Goal: Task Accomplishment & Management: Complete application form

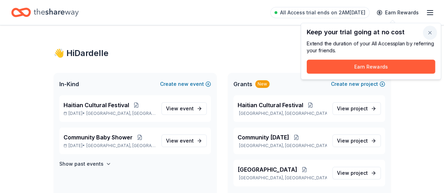
click at [430, 33] on button "button" at bounding box center [430, 33] width 14 height 14
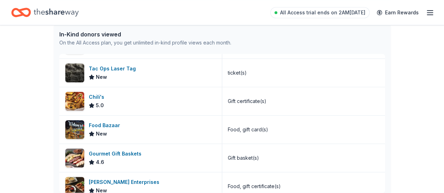
scroll to position [147, 0]
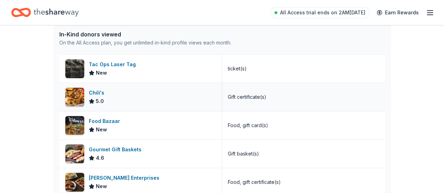
click at [210, 90] on div "Chili's 5.0" at bounding box center [140, 97] width 163 height 28
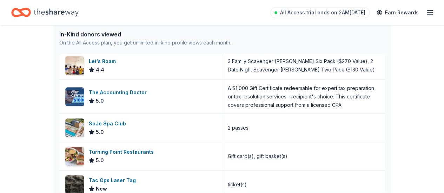
scroll to position [0, 0]
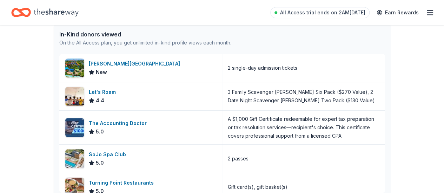
click at [400, 60] on div "👋 Hi Dardelle In-Kind Create new event Haitian Cultural Festival May 01, 2026 •…" at bounding box center [221, 122] width 359 height 569
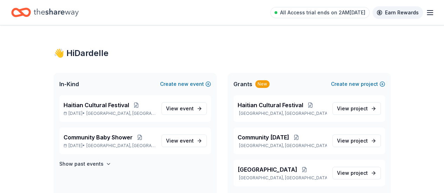
click at [416, 13] on link "Earn Rewards" at bounding box center [397, 12] width 50 height 13
click at [427, 11] on line "button" at bounding box center [430, 11] width 6 height 0
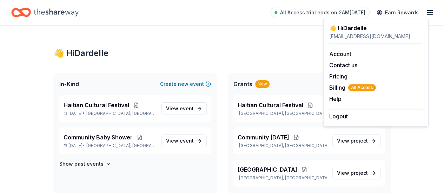
click at [296, 52] on div "👋 Hi Dardelle" at bounding box center [222, 53] width 337 height 11
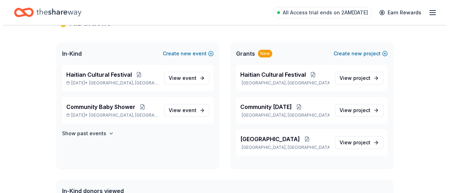
scroll to position [31, 0]
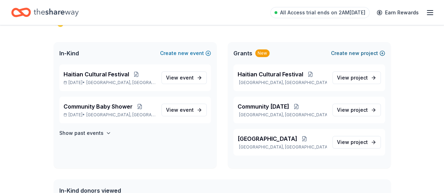
click at [368, 53] on button "Create new project" at bounding box center [358, 53] width 54 height 8
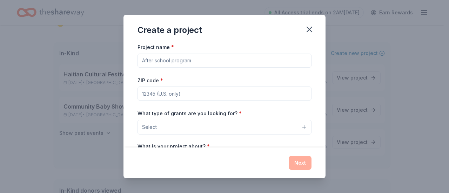
click at [264, 62] on input "Project name *" at bounding box center [224, 61] width 174 height 14
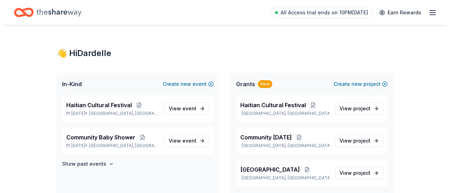
scroll to position [31, 0]
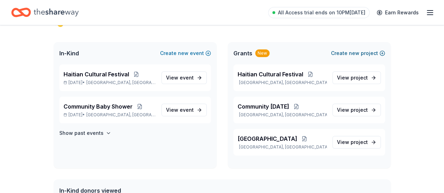
click at [358, 53] on span "new" at bounding box center [354, 53] width 11 height 8
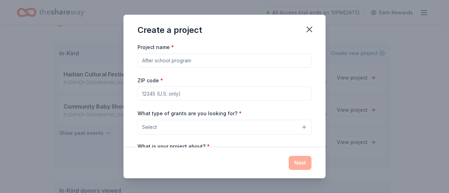
click at [218, 59] on input "Project name *" at bounding box center [224, 61] width 174 height 14
paste input "Portraits of Perseverance: Haitian Lives in New Jersey"
type input "Portraits of Perseverance: Haitian Lives in New Jersey"
click at [218, 93] on input "ZIP code *" at bounding box center [224, 94] width 174 height 14
type input "08618"
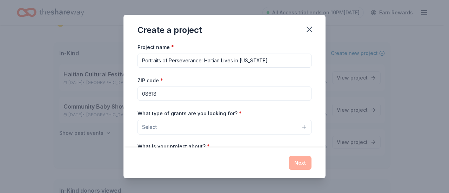
click at [290, 127] on button "Select" at bounding box center [224, 127] width 174 height 15
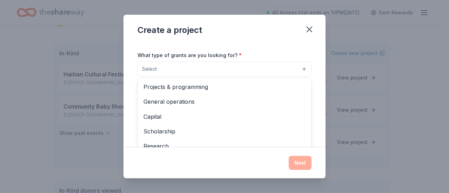
scroll to position [65, 0]
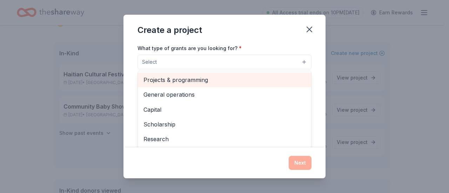
click at [244, 73] on div "Projects & programming" at bounding box center [224, 80] width 173 height 15
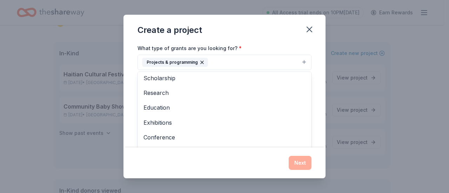
scroll to position [33, 0]
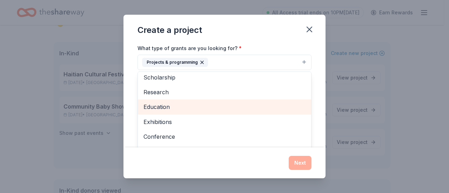
click at [162, 107] on span "Education" at bounding box center [224, 106] width 162 height 9
click at [193, 108] on span "Exhibitions" at bounding box center [224, 106] width 162 height 9
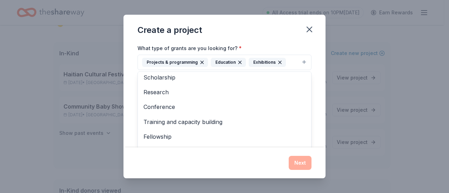
click at [314, 121] on div "Project name * Portraits of Perseverance: Haitian Lives in New Jersey ZIP code …" at bounding box center [224, 95] width 202 height 105
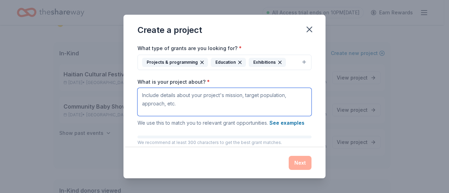
click at [238, 99] on textarea "What is your project about? *" at bounding box center [224, 102] width 174 height 28
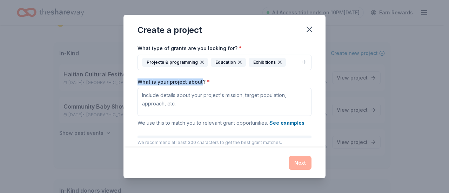
drag, startPoint x: 201, startPoint y: 79, endPoint x: 129, endPoint y: 80, distance: 71.5
click at [129, 80] on div "Project name * Portraits of Perseverance: Haitian Lives in New Jersey ZIP code …" at bounding box center [224, 95] width 202 height 105
copy label "What is your project about"
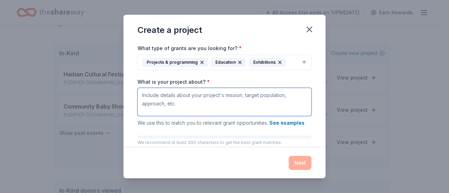
click at [188, 100] on textarea "What is your project about? *" at bounding box center [224, 102] width 174 height 28
paste textarea "Haitian Heritage House is seeking $15,000 to produce three short documentary fi…"
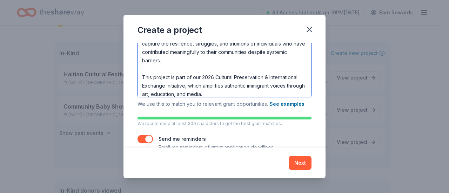
scroll to position [134, 0]
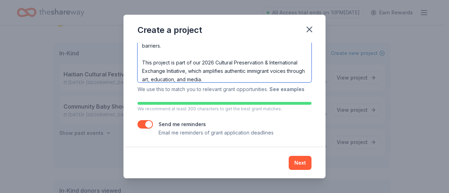
type textarea "Haitian Heritage House is seeking $15,000 to produce three short documentary fi…"
click at [283, 88] on button "See examples" at bounding box center [286, 89] width 35 height 8
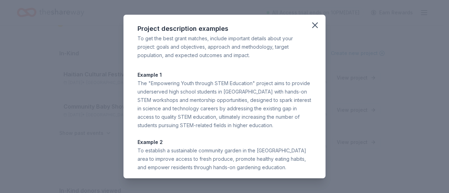
scroll to position [4, 0]
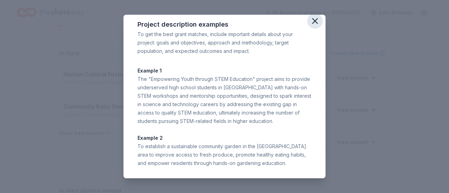
click at [312, 19] on icon "button" at bounding box center [315, 21] width 10 height 10
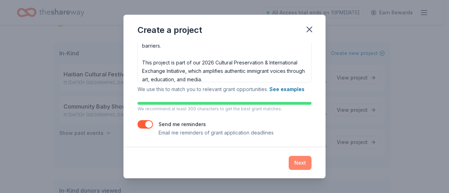
click at [304, 164] on button "Next" at bounding box center [300, 163] width 23 height 14
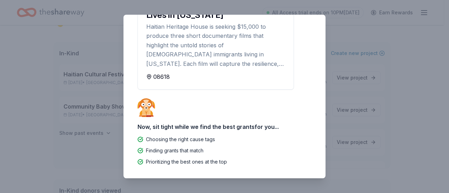
scroll to position [0, 0]
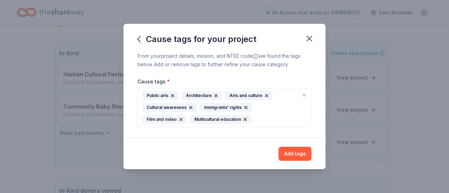
click at [161, 95] on div "Public arts" at bounding box center [160, 95] width 36 height 9
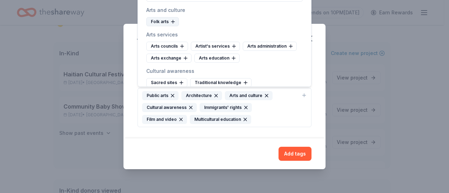
click at [162, 18] on div "Folk arts" at bounding box center [162, 21] width 33 height 9
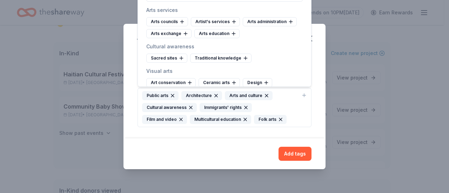
click at [236, 96] on div "Arts and culture" at bounding box center [249, 95] width 48 height 9
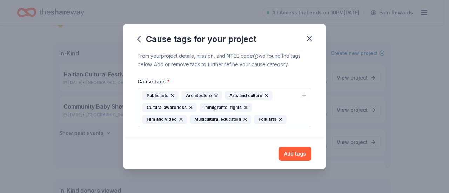
click at [236, 96] on div "Arts and culture" at bounding box center [249, 95] width 48 height 9
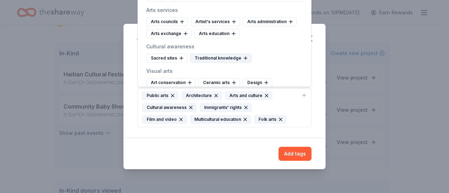
click at [222, 56] on div "Traditional knowledge" at bounding box center [220, 58] width 61 height 9
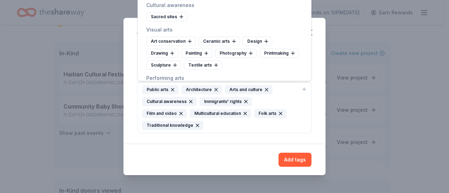
scroll to position [42, 0]
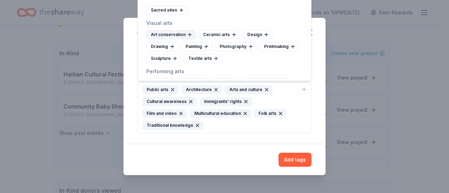
click at [166, 35] on div "Art conservation" at bounding box center [170, 34] width 49 height 9
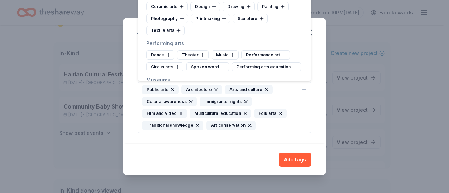
scroll to position [84, 0]
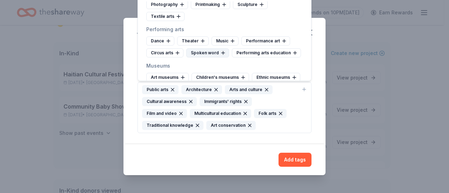
click at [210, 52] on div "Spoken word" at bounding box center [207, 52] width 43 height 9
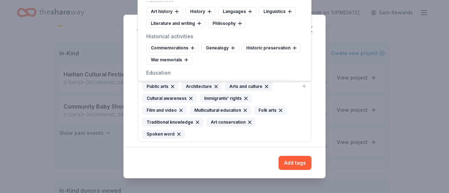
scroll to position [224, 0]
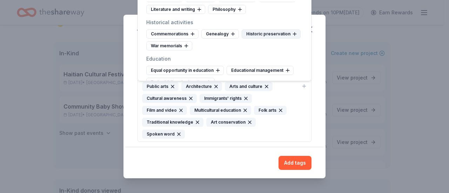
click at [273, 39] on div "Historic preservation" at bounding box center [271, 33] width 59 height 9
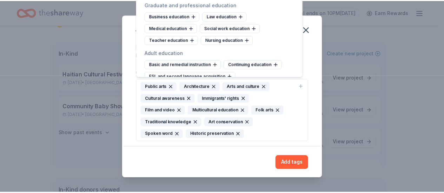
scroll to position [458, 0]
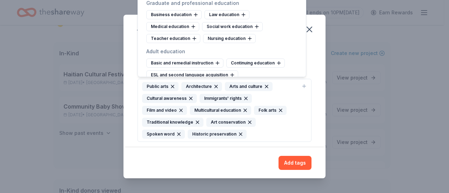
click at [312, 64] on div "From your project details, mission, and NTEE code we found the tags below. Add …" at bounding box center [224, 95] width 202 height 105
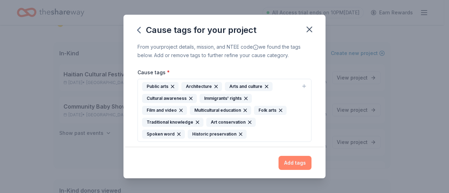
click at [288, 166] on button "Add tags" at bounding box center [294, 163] width 33 height 14
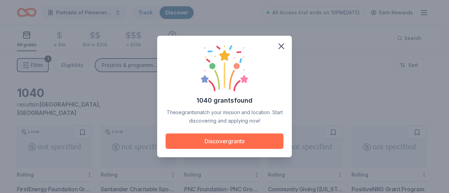
click at [268, 136] on button "Discover grants" at bounding box center [225, 141] width 118 height 15
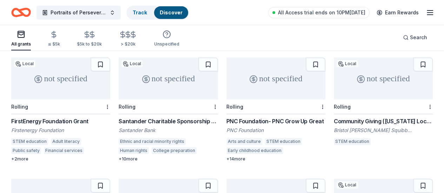
scroll to position [71, 0]
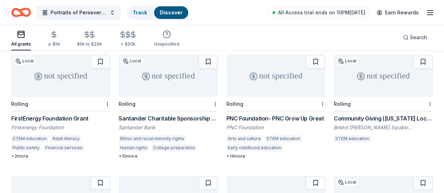
click at [71, 87] on div "not specified" at bounding box center [60, 76] width 99 height 42
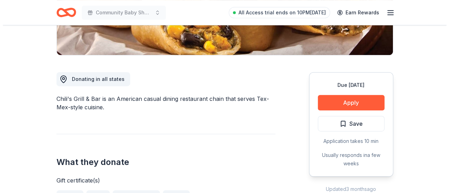
scroll to position [156, 0]
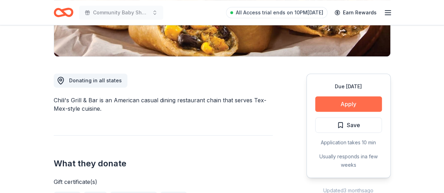
click at [363, 106] on button "Apply" at bounding box center [348, 103] width 67 height 15
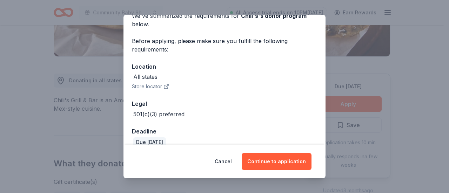
scroll to position [48, 0]
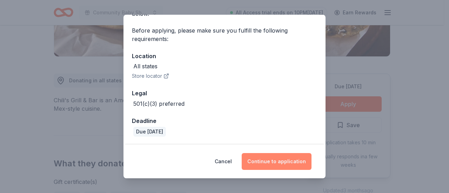
click at [271, 161] on button "Continue to application" at bounding box center [277, 161] width 70 height 17
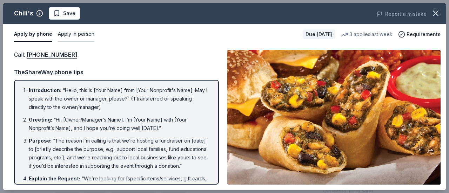
click at [82, 35] on button "Apply in person" at bounding box center [76, 34] width 36 height 15
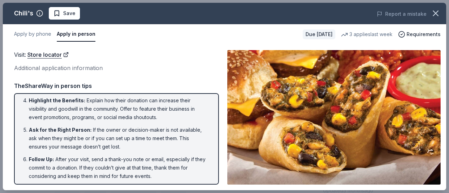
scroll to position [76, 0]
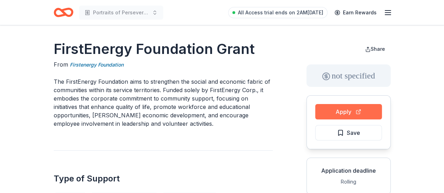
click at [356, 109] on button "Apply" at bounding box center [348, 111] width 67 height 15
